Goal: Task Accomplishment & Management: Complete application form

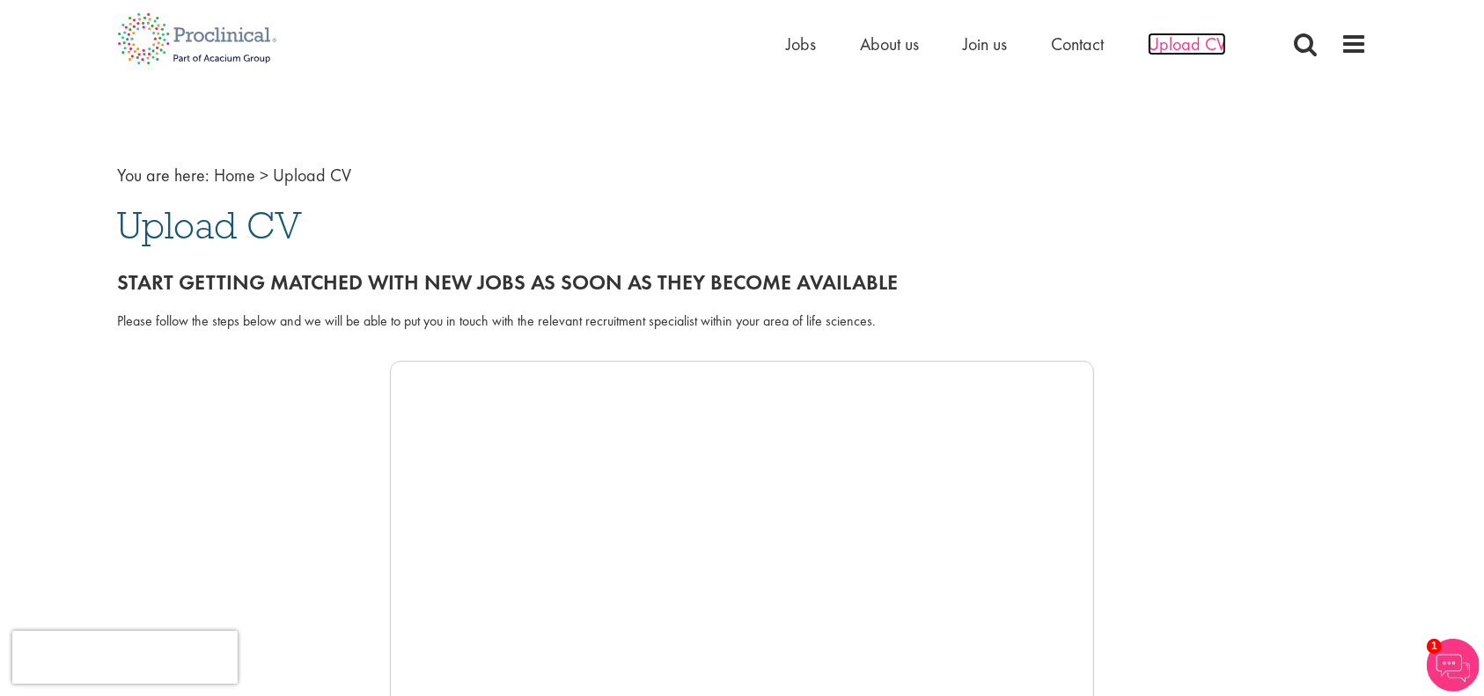
click at [1199, 44] on span "Upload CV" at bounding box center [1187, 44] width 78 height 23
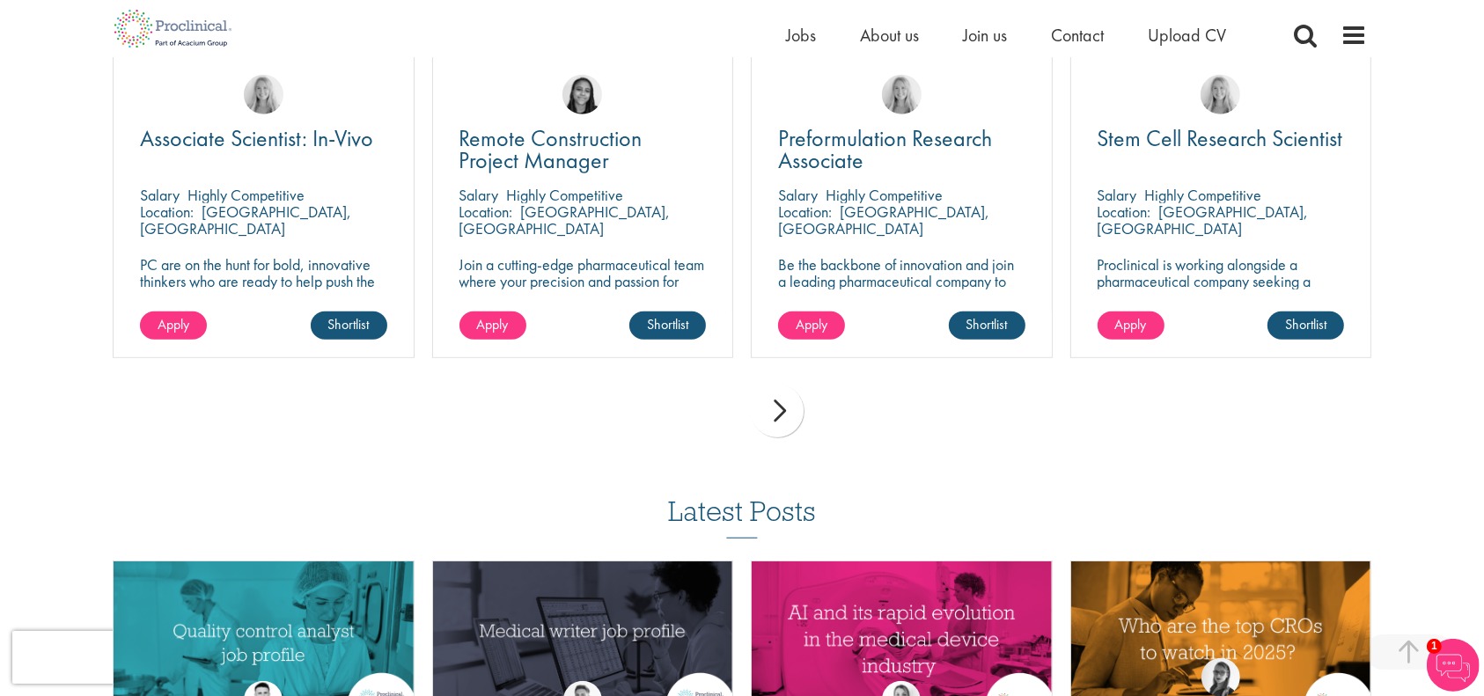
scroll to position [1719, 0]
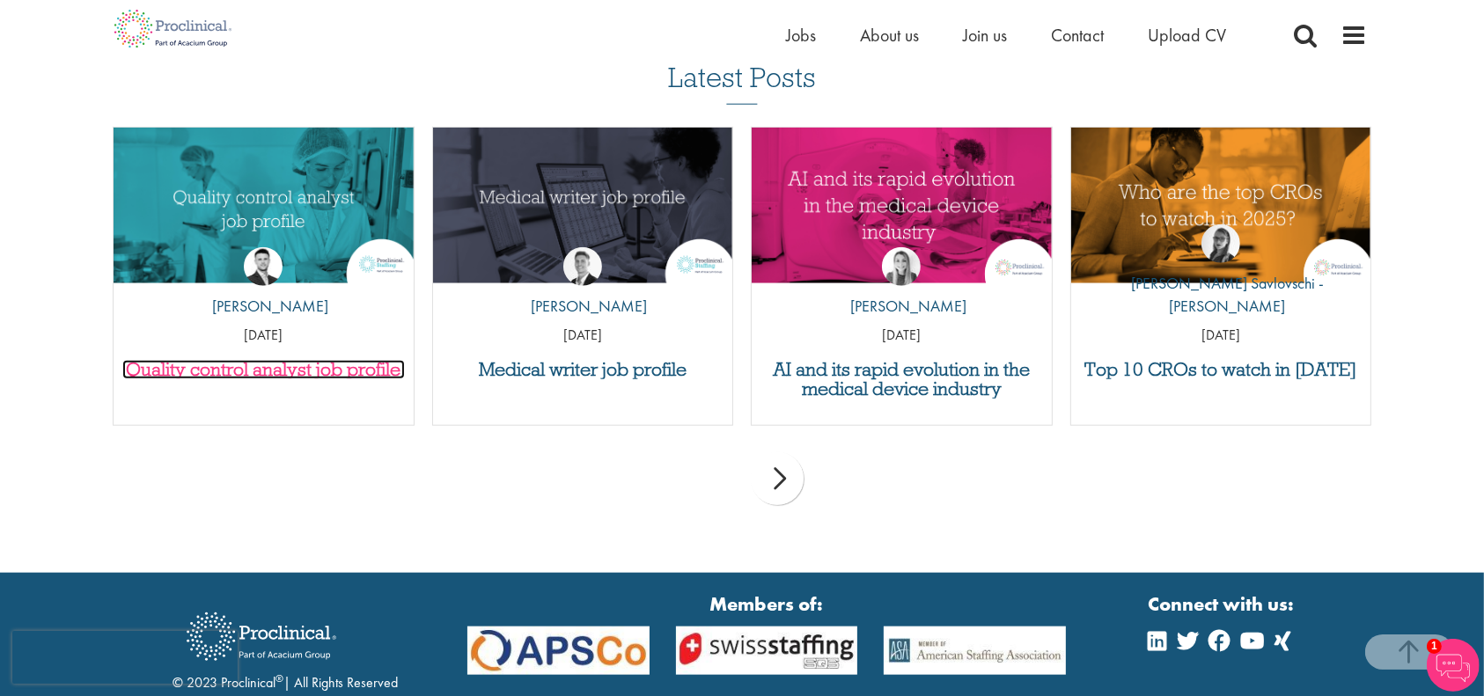
click at [377, 360] on h3 "Quality control analyst job profile" at bounding box center [263, 369] width 283 height 19
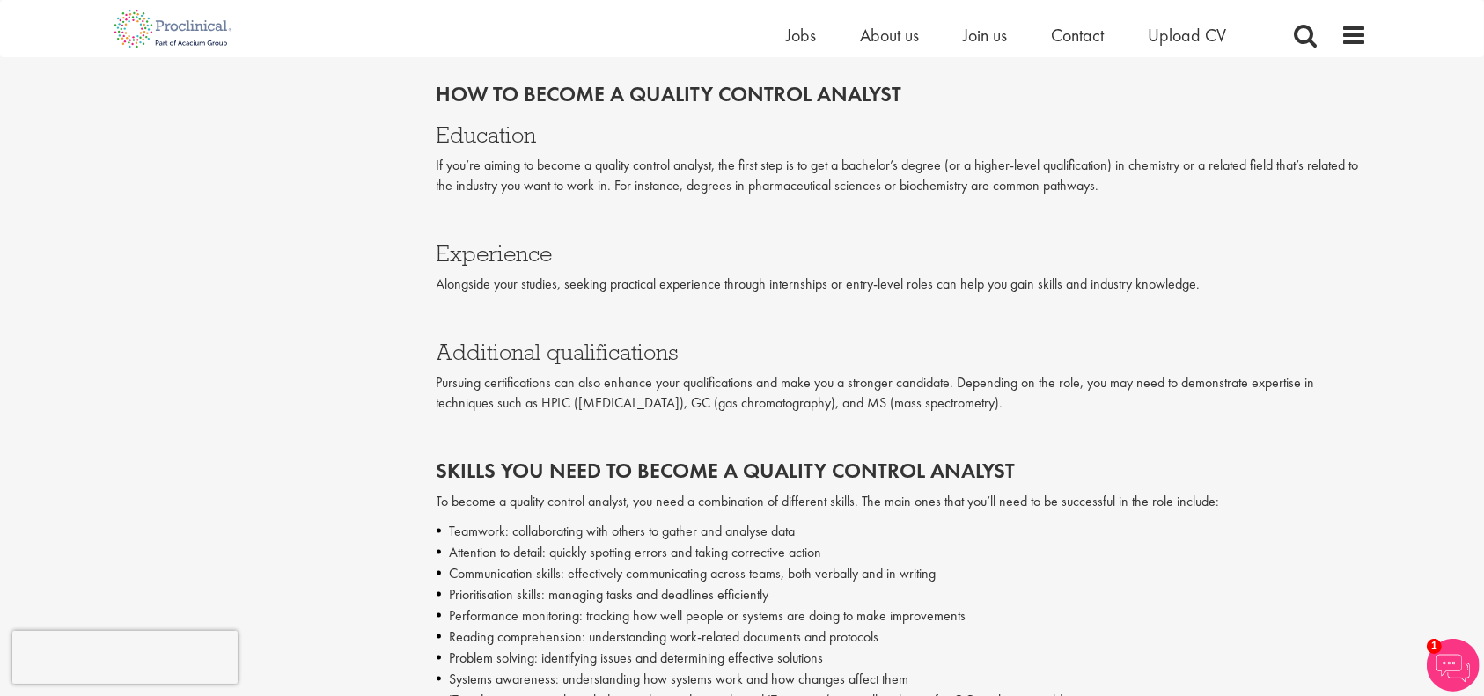
scroll to position [2909, 0]
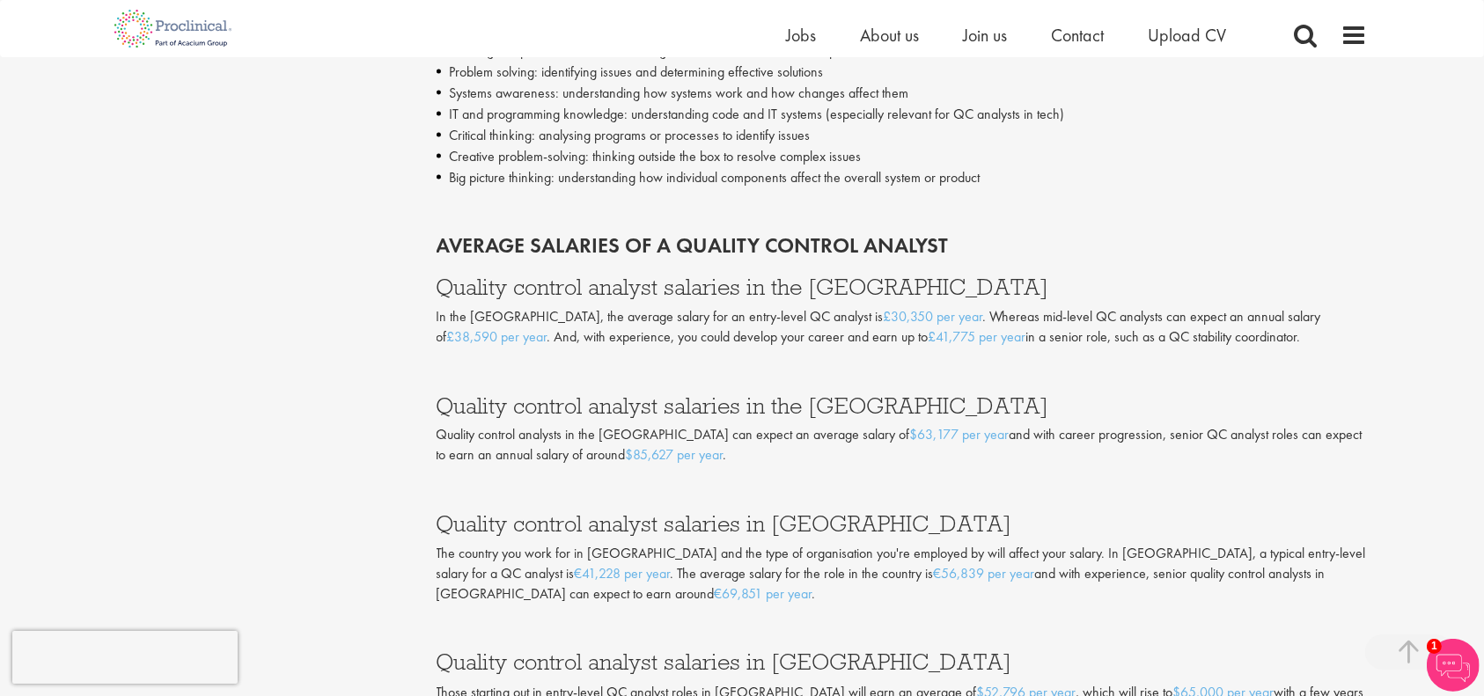
drag, startPoint x: 826, startPoint y: 574, endPoint x: 857, endPoint y: 606, distance: 44.2
click at [857, 606] on div "Average salaries of a quality control analyst Quality control analyst salaries …" at bounding box center [902, 588] width 931 height 783
